Goal: Transaction & Acquisition: Purchase product/service

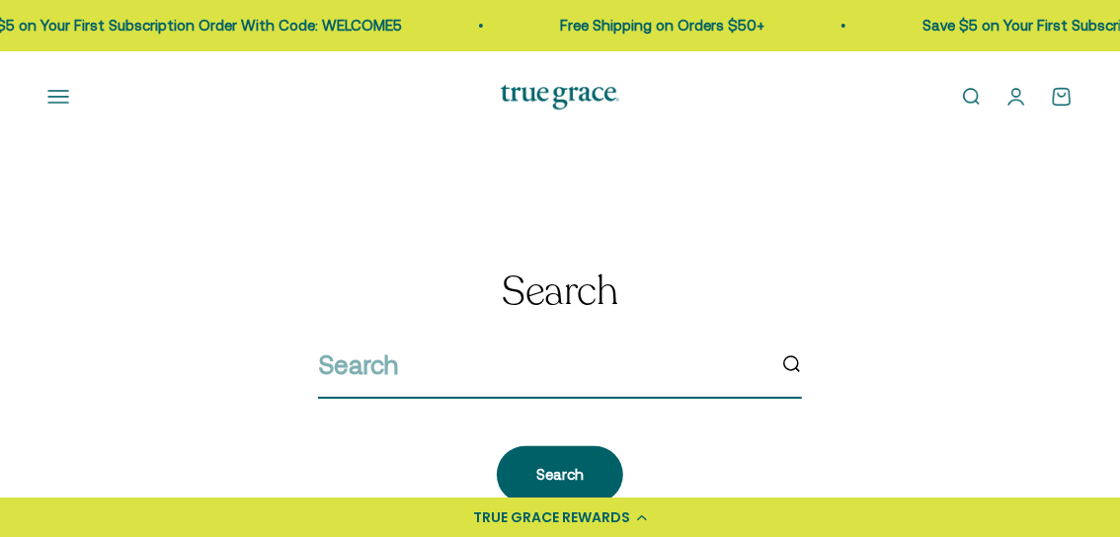
click at [499, 368] on input "search" at bounding box center [541, 365] width 447 height 41
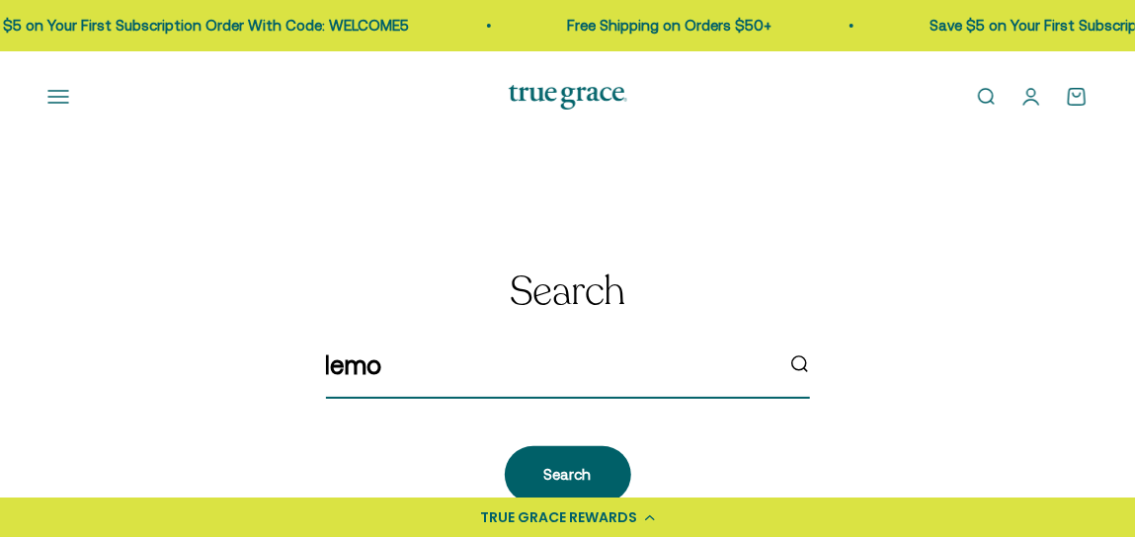
type input "lemon"
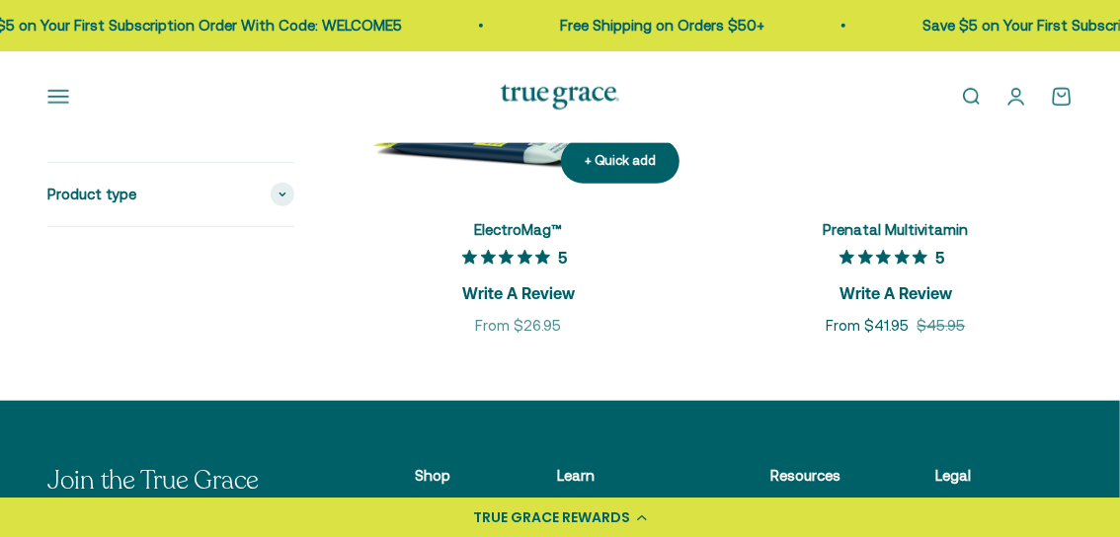
scroll to position [198, 0]
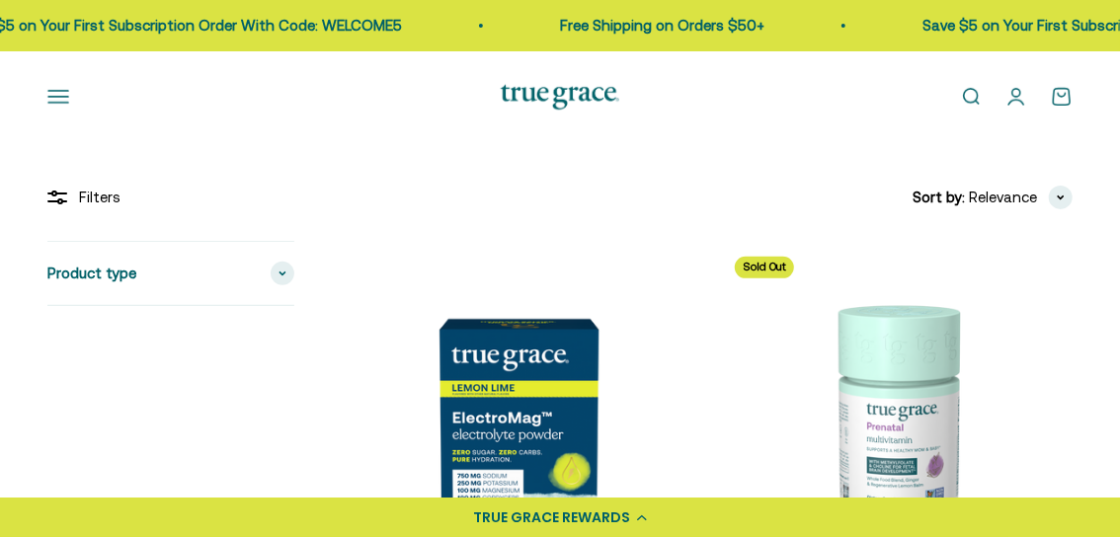
click at [495, 417] on img at bounding box center [519, 418] width 354 height 354
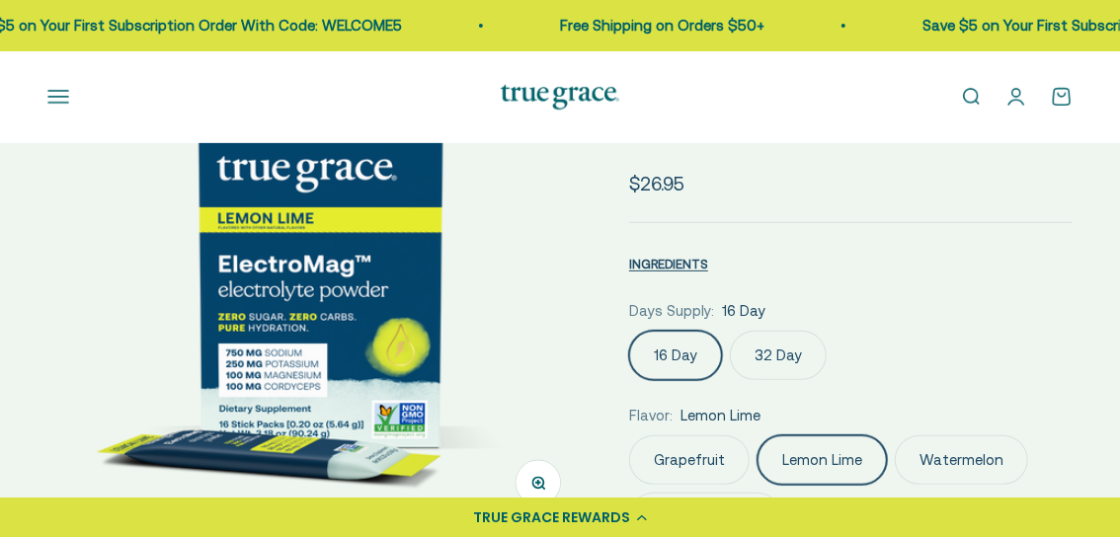
select select "3"
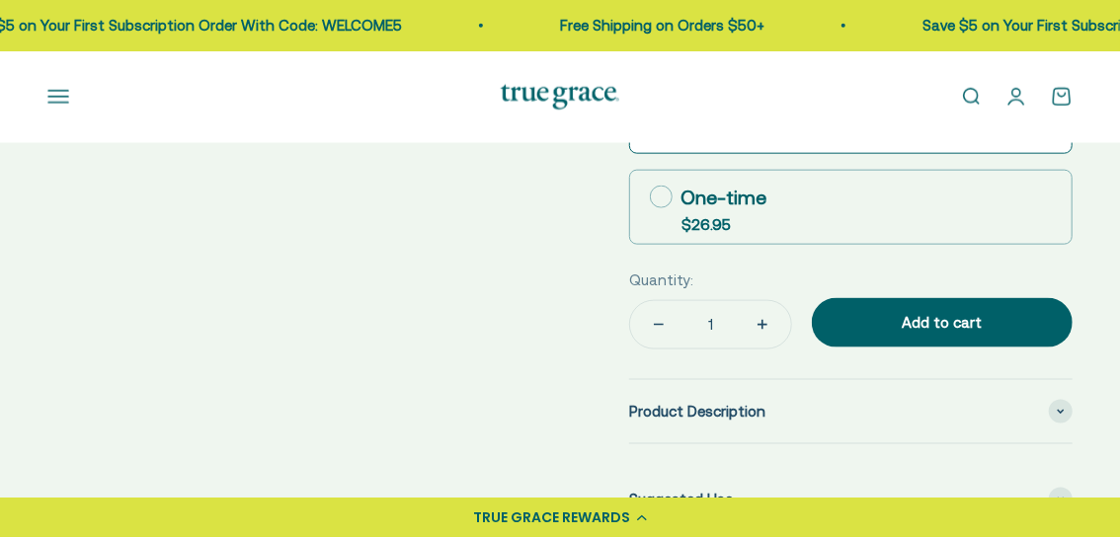
scroll to position [988, 0]
